Goal: Transaction & Acquisition: Purchase product/service

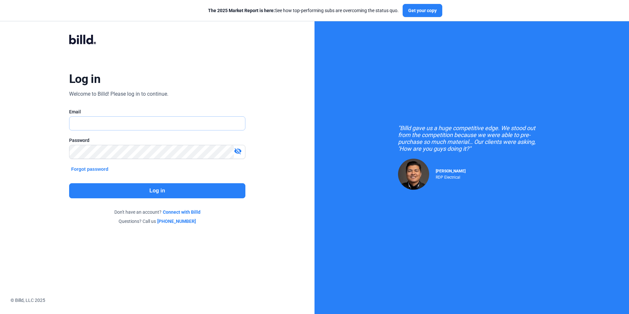
type input "[EMAIL_ADDRESS][DOMAIN_NAME]"
click at [226, 187] on button "Log in" at bounding box center [157, 190] width 176 height 15
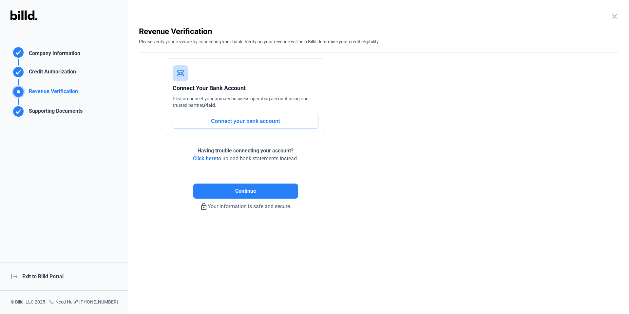
click at [40, 275] on div "logout Exit to Billd Portal" at bounding box center [64, 276] width 128 height 28
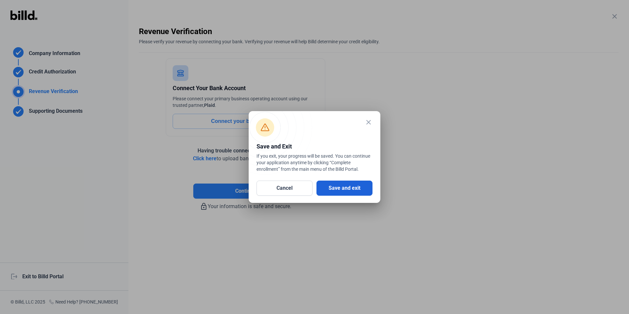
click at [359, 182] on button "Save and exit" at bounding box center [344, 188] width 56 height 15
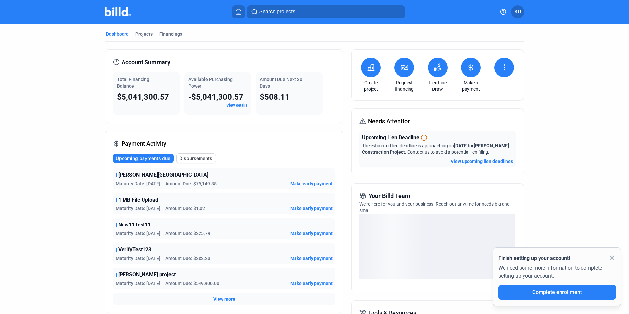
click at [401, 72] on button at bounding box center [404, 68] width 20 height 20
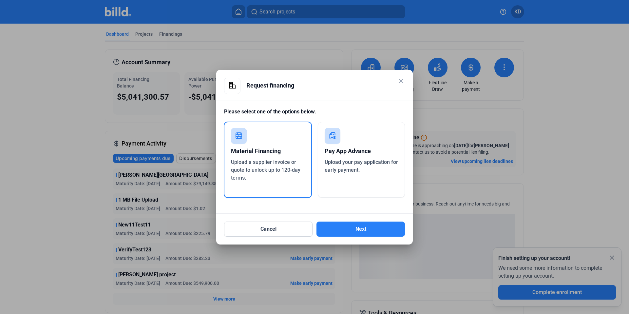
click at [280, 165] on div "Upload a supplier invoice or quote to unlock up to 120-day terms." at bounding box center [268, 170] width 74 height 24
click at [351, 233] on button "Next" at bounding box center [360, 228] width 88 height 15
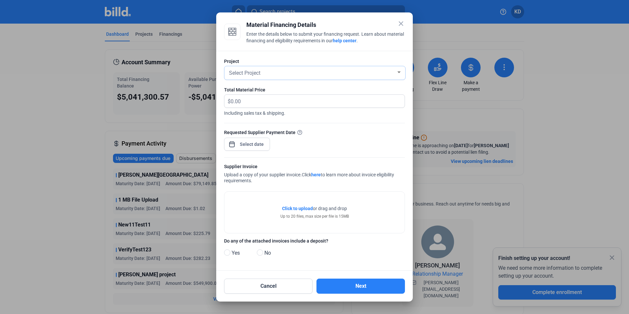
click at [269, 70] on div "Select Project" at bounding box center [312, 72] width 168 height 9
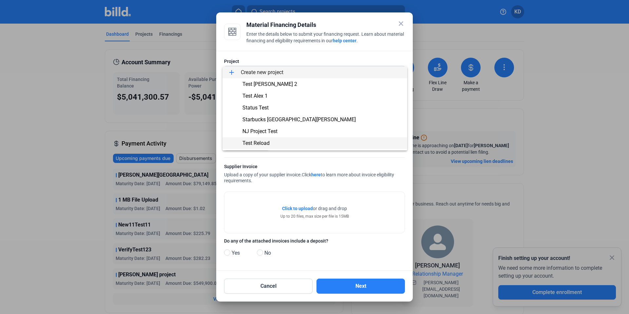
click at [278, 142] on span "Test Reload" at bounding box center [315, 143] width 174 height 12
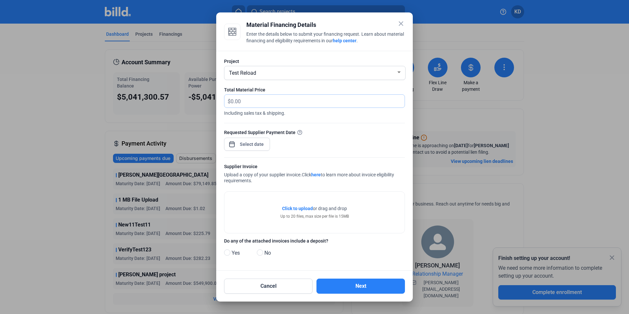
click at [257, 104] on input "text" at bounding box center [318, 101] width 174 height 13
type input "60,000"
click at [258, 143] on div "close Material Financing Details Enter the details below to submit your financi…" at bounding box center [314, 157] width 629 height 314
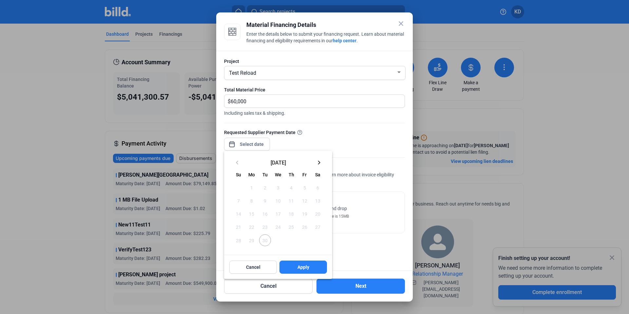
click at [318, 163] on mat-icon "keyboard_arrow_right" at bounding box center [319, 163] width 8 height 8
click at [278, 182] on span "1" at bounding box center [278, 188] width 12 height 12
click at [295, 264] on button "Apply" at bounding box center [303, 266] width 48 height 13
type input "[DATE]"
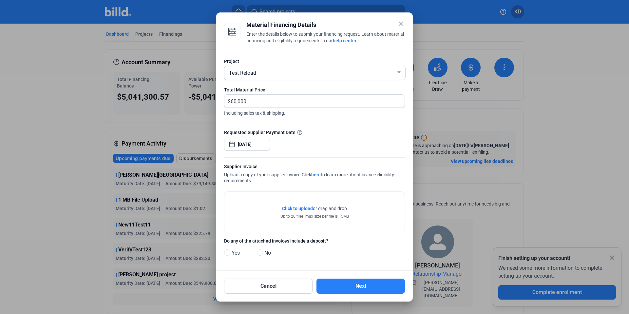
click at [293, 207] on span "Click to upload" at bounding box center [297, 208] width 31 height 5
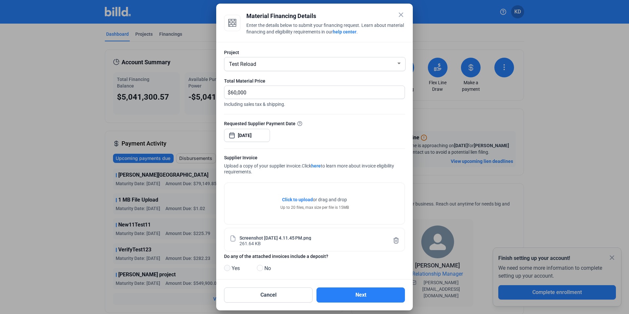
click at [226, 267] on span at bounding box center [227, 268] width 6 height 6
click at [226, 267] on input "Yes" at bounding box center [226, 268] width 5 height 5
radio input "true"
click at [361, 290] on button "Next" at bounding box center [360, 294] width 88 height 15
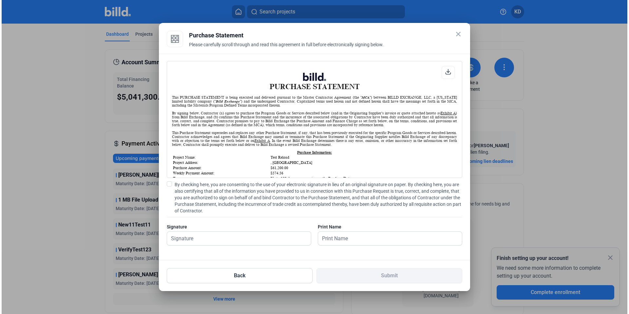
scroll to position [56, 0]
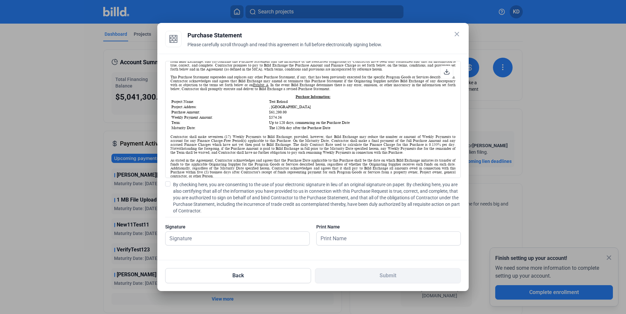
click at [169, 184] on span at bounding box center [167, 183] width 5 height 5
click at [0, 0] on input "By checking here, you are consenting to the use of your electronic signature in…" at bounding box center [0, 0] width 0 height 0
click at [194, 240] on input "text" at bounding box center [233, 238] width 137 height 13
type input "kat test"
click at [347, 235] on input "text" at bounding box center [384, 238] width 137 height 13
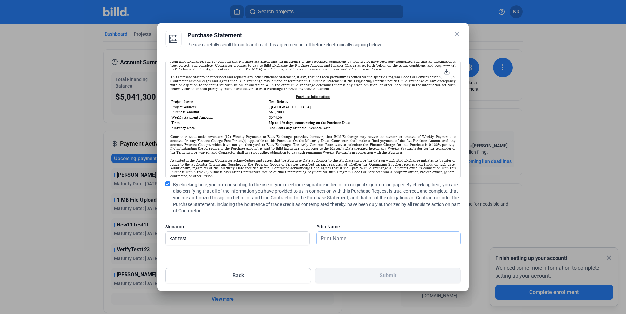
type input "kat test"
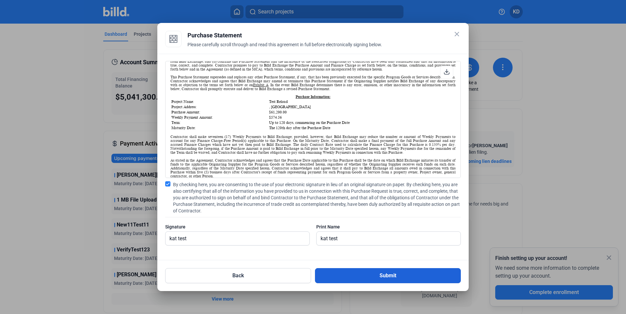
click at [383, 280] on button "Submit" at bounding box center [388, 275] width 146 height 15
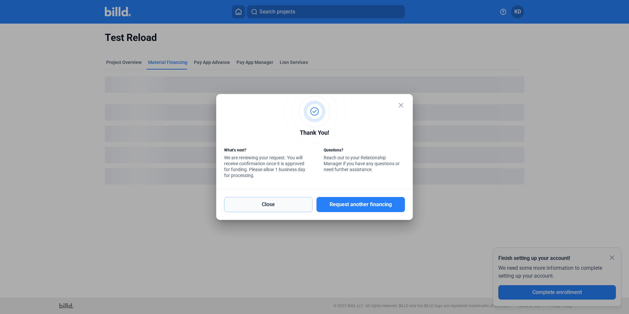
click at [266, 207] on button "Close" at bounding box center [268, 204] width 88 height 15
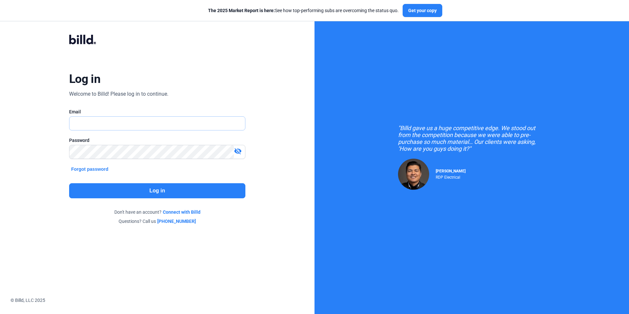
type input "[EMAIL_ADDRESS][DOMAIN_NAME]"
click at [159, 190] on button "Log in" at bounding box center [157, 190] width 176 height 15
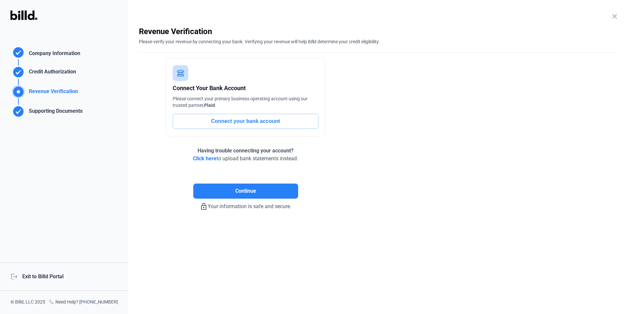
click at [51, 279] on div "logout Exit to Billd Portal" at bounding box center [64, 276] width 128 height 28
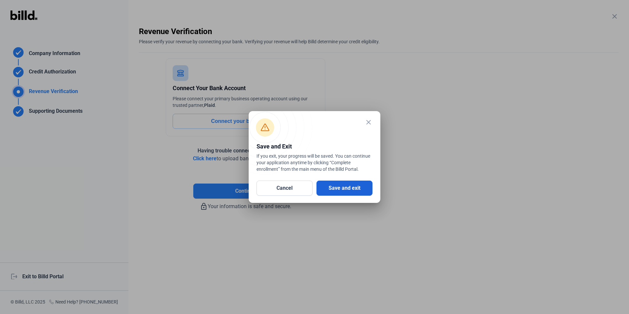
click at [339, 186] on button "Save and exit" at bounding box center [344, 188] width 56 height 15
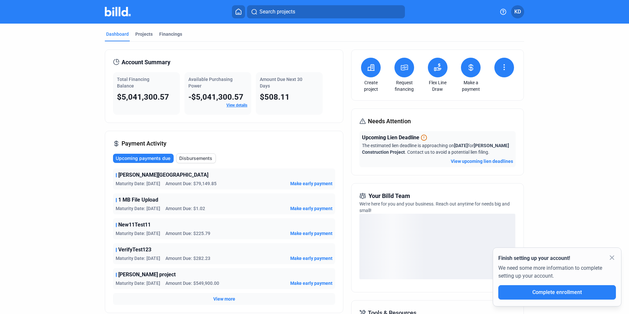
click at [401, 70] on icon at bounding box center [404, 67] width 7 height 5
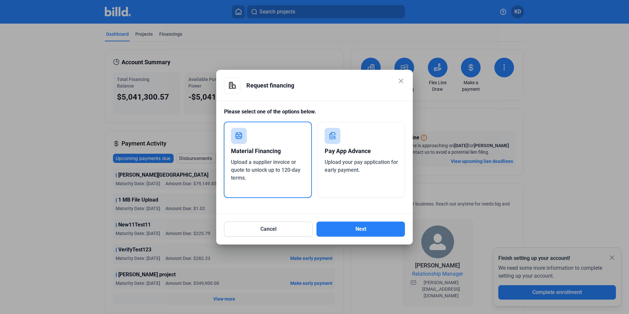
click at [354, 153] on div "Pay App Advance" at bounding box center [362, 151] width 74 height 14
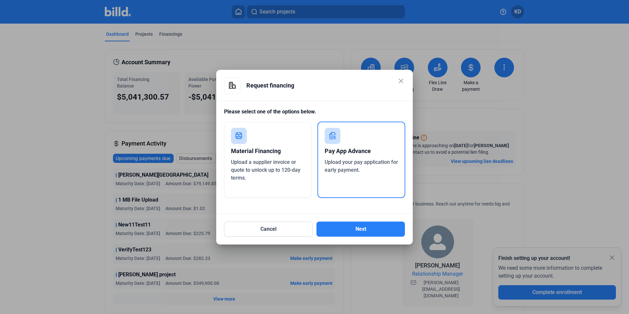
click at [258, 171] on span "Upload a supplier invoice or quote to unlock up to 120-day terms." at bounding box center [265, 170] width 69 height 22
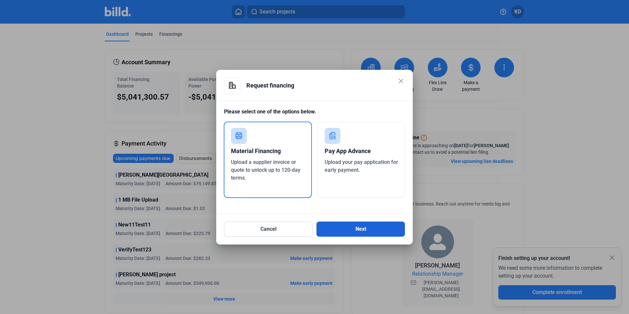
click at [348, 234] on button "Next" at bounding box center [360, 228] width 88 height 15
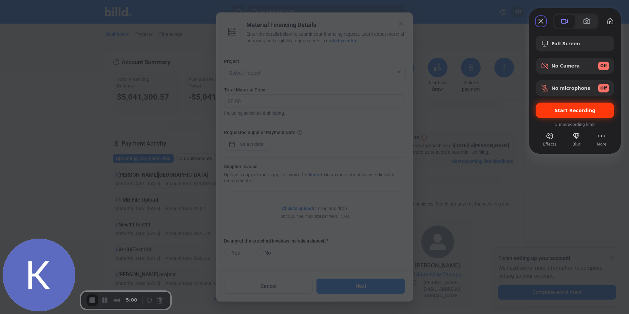
click at [570, 108] on span "Start Recording" at bounding box center [575, 110] width 41 height 5
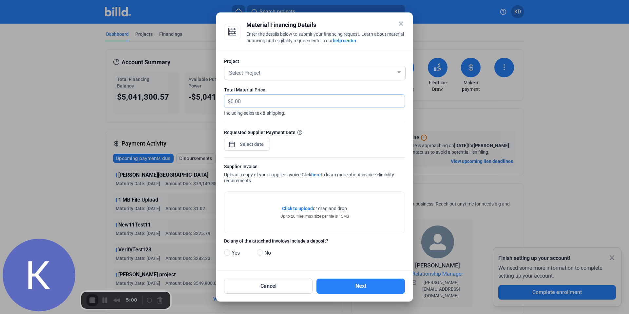
click at [252, 102] on input "text" at bounding box center [314, 101] width 166 height 13
type input "60,000"
click at [267, 72] on div "Select Project" at bounding box center [312, 72] width 168 height 9
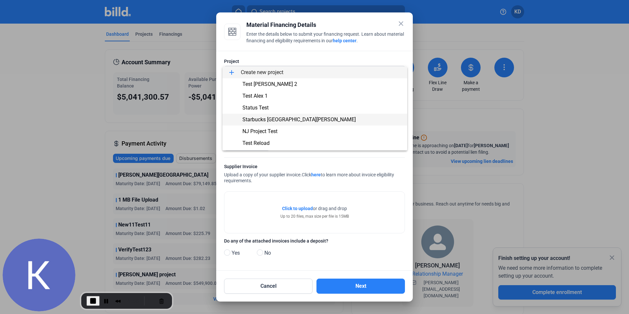
click at [275, 119] on span "Starbucks [GEOGRAPHIC_DATA][PERSON_NAME]" at bounding box center [298, 119] width 113 height 6
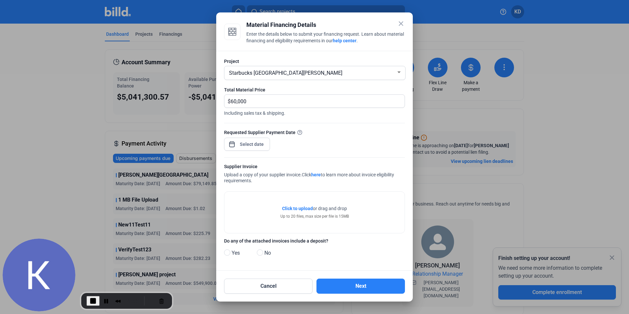
click at [250, 142] on div "close Material Financing Details Enter the details below to submit your financi…" at bounding box center [314, 157] width 629 height 314
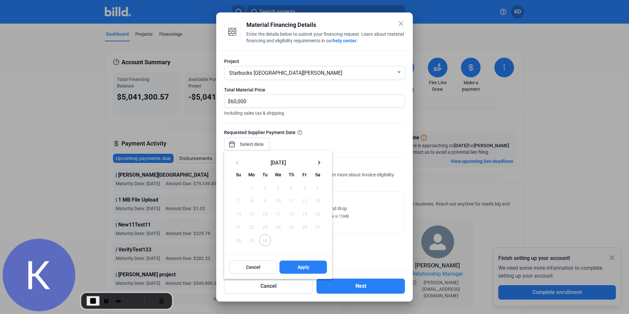
click at [321, 163] on mat-icon "keyboard_arrow_right" at bounding box center [319, 163] width 8 height 8
click at [277, 188] on span "1" at bounding box center [278, 188] width 12 height 12
click at [307, 268] on span "Apply" at bounding box center [303, 267] width 12 height 7
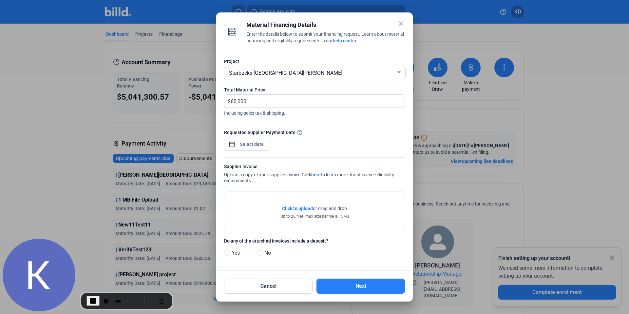
click at [295, 208] on span "Click to upload" at bounding box center [297, 208] width 31 height 5
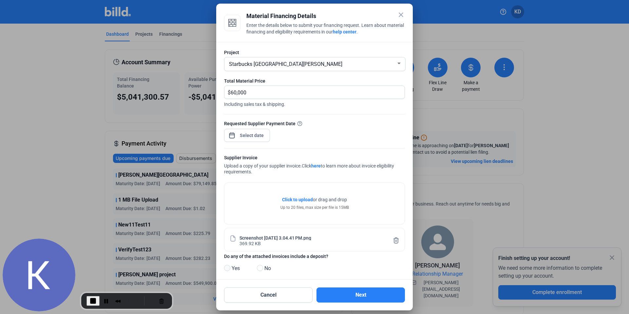
click at [228, 267] on span at bounding box center [227, 268] width 6 height 6
click at [228, 267] on input "Yes" at bounding box center [226, 268] width 5 height 5
radio input "true"
click at [370, 292] on button "Next" at bounding box center [360, 294] width 88 height 15
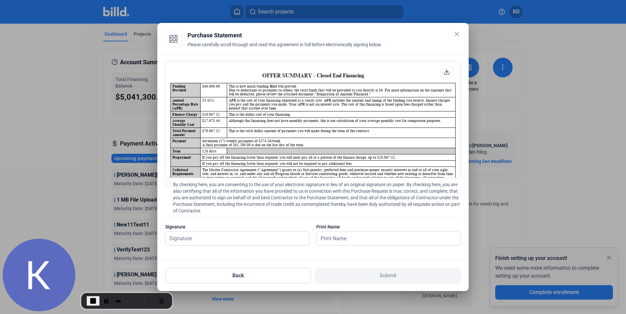
scroll to position [0, 0]
drag, startPoint x: 201, startPoint y: 86, endPoint x: 220, endPoint y: 86, distance: 19.7
click at [220, 86] on td "$60,000.00" at bounding box center [213, 90] width 27 height 14
drag, startPoint x: 200, startPoint y: 101, endPoint x: 215, endPoint y: 100, distance: 15.1
click at [215, 100] on td "55.41%" at bounding box center [213, 104] width 27 height 14
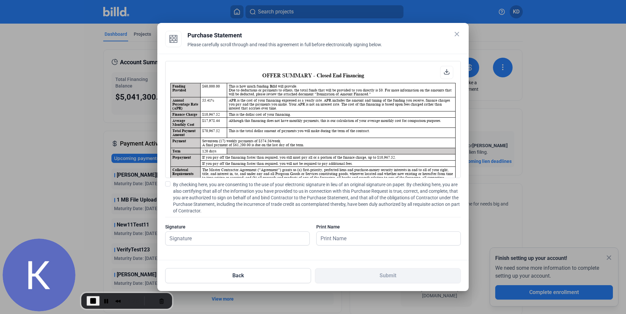
drag, startPoint x: 202, startPoint y: 120, endPoint x: 223, endPoint y: 120, distance: 20.6
click at [223, 120] on td "$17,978.44" at bounding box center [213, 123] width 27 height 10
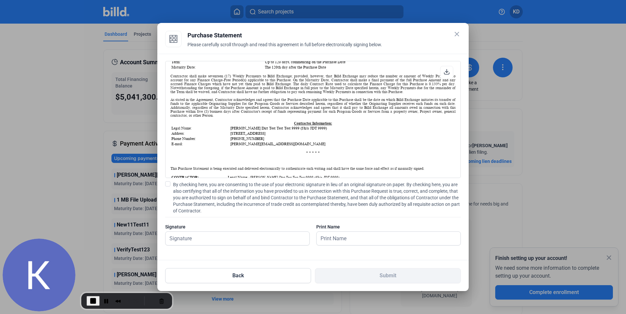
scroll to position [355, 0]
drag, startPoint x: 246, startPoint y: 144, endPoint x: 309, endPoint y: 144, distance: 62.9
click at [304, 135] on td "123 Business Blvd Austin NY 78906" at bounding box center [342, 132] width 225 height 5
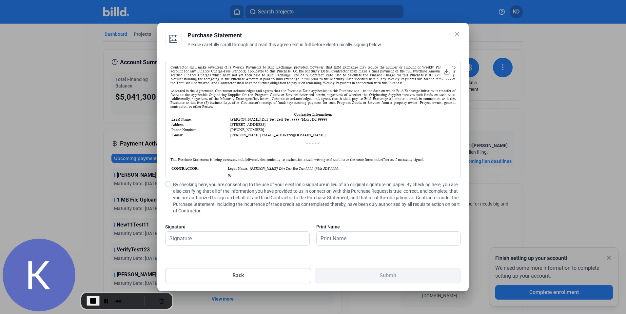
click at [361, 132] on td "[PHONE_NUMBER]" at bounding box center [342, 129] width 225 height 5
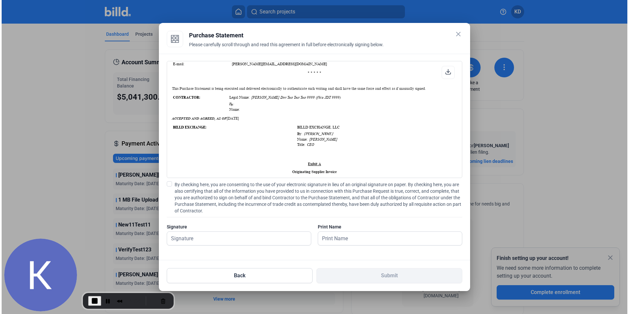
scroll to position [450, 0]
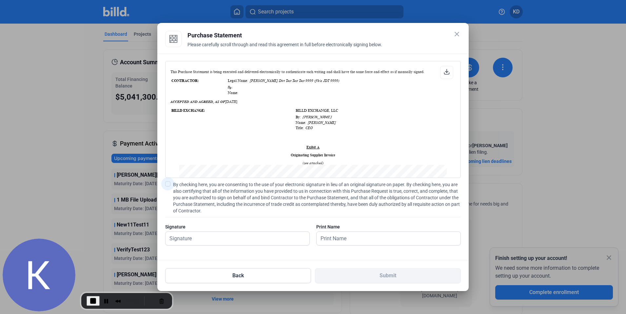
click at [166, 183] on span at bounding box center [167, 183] width 5 height 5
click at [0, 0] on input "By checking here, you are consenting to the use of your electronic signature in…" at bounding box center [0, 0] width 0 height 0
click at [211, 242] on input "text" at bounding box center [237, 238] width 144 height 13
type input "kat test"
click at [349, 239] on input "text" at bounding box center [384, 238] width 137 height 13
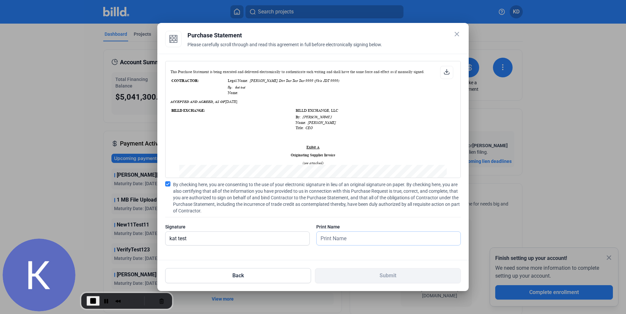
type input "kat test"
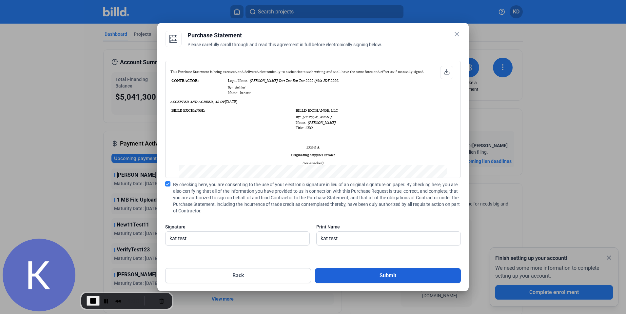
click at [390, 275] on button "Submit" at bounding box center [388, 275] width 146 height 15
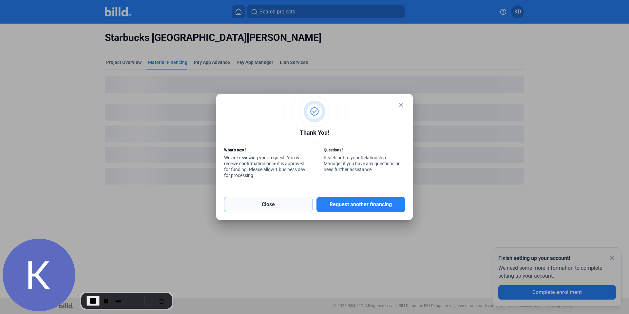
click at [297, 207] on button "Close" at bounding box center [268, 204] width 88 height 15
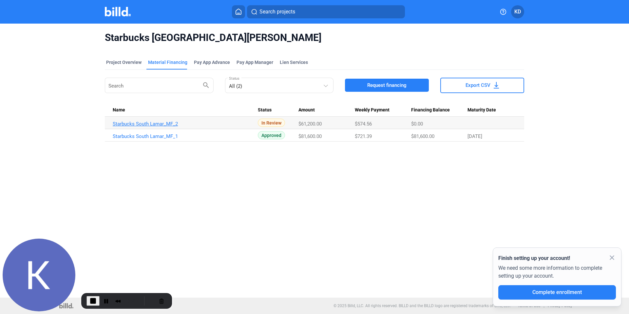
click at [185, 124] on link "Starbucks South Lamar_MF_2" at bounding box center [185, 124] width 145 height 6
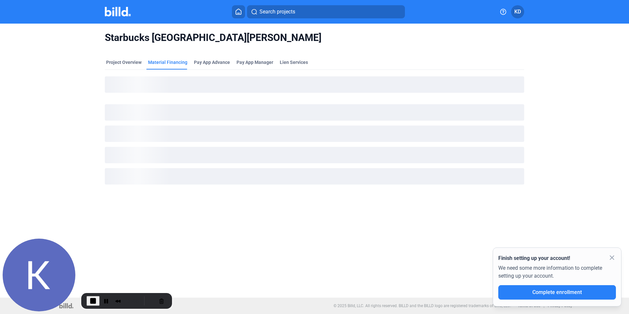
click at [185, 124] on ngx-skeleton-loader at bounding box center [314, 154] width 419 height 69
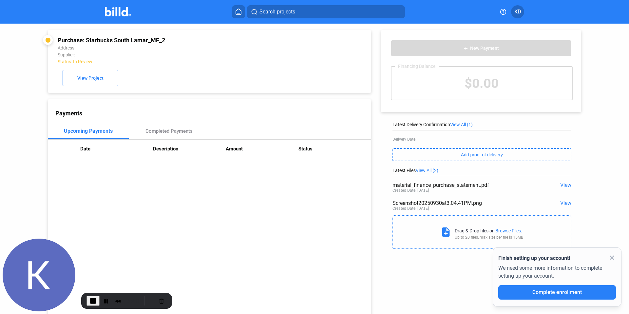
drag, startPoint x: 173, startPoint y: 40, endPoint x: 87, endPoint y: 40, distance: 85.8
click at [87, 40] on div "Purchase: Starbucks South Lamar_MF_2" at bounding box center [179, 40] width 243 height 7
copy div "Starbucks South Lamar_MF_2"
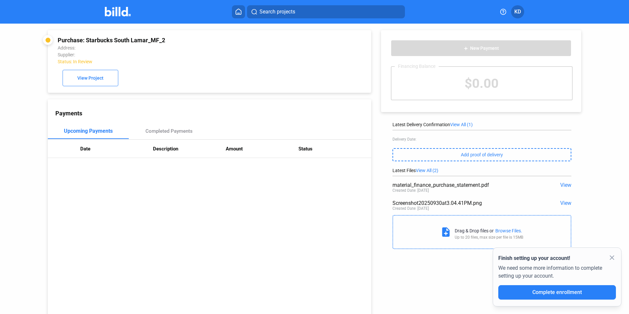
click at [240, 12] on icon at bounding box center [238, 12] width 7 height 6
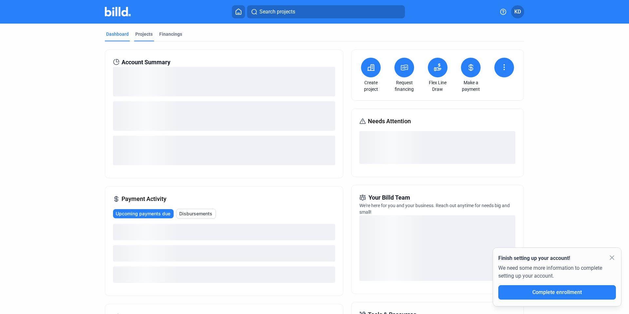
click at [149, 34] on div "Projects" at bounding box center [143, 34] width 17 height 7
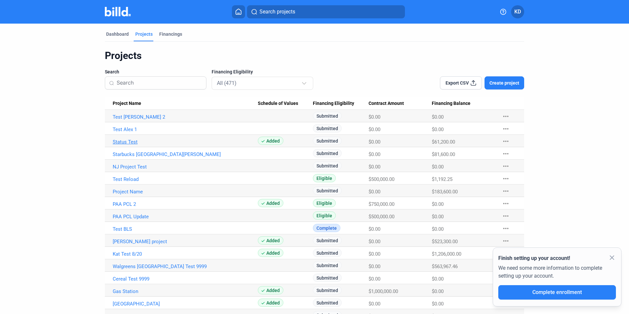
click at [127, 141] on link "Status Test" at bounding box center [185, 142] width 145 height 6
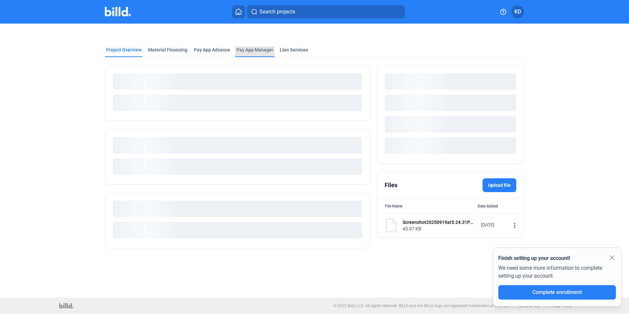
click at [260, 48] on span "Pay App Manager" at bounding box center [255, 50] width 37 height 7
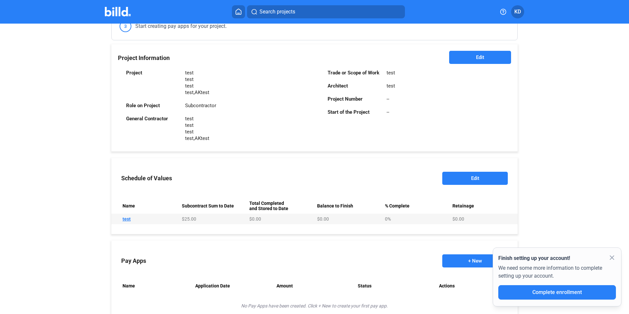
scroll to position [132, 0]
click at [463, 259] on button "+ New" at bounding box center [475, 261] width 66 height 13
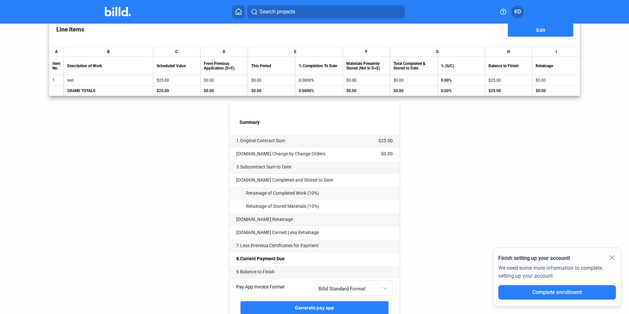
scroll to position [143, 0]
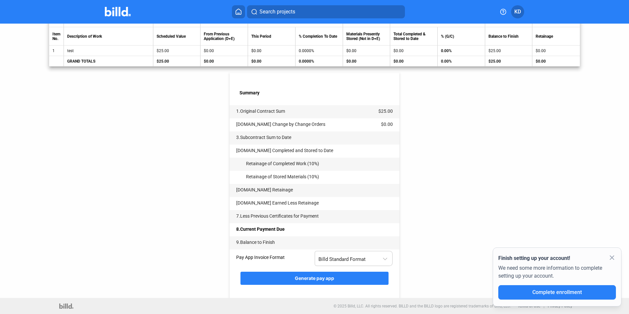
click at [368, 260] on div "Billd Standard Format" at bounding box center [350, 258] width 64 height 9
click at [423, 245] on div at bounding box center [314, 157] width 629 height 314
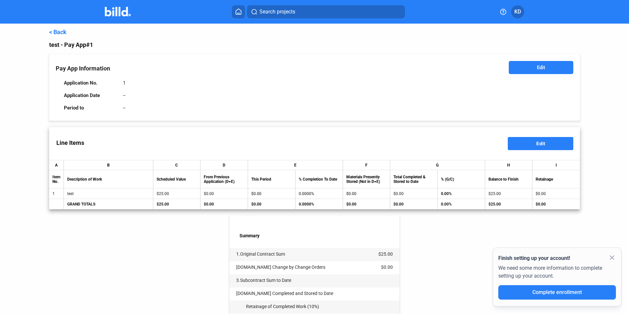
click at [61, 30] on link "< Back" at bounding box center [57, 32] width 17 height 7
